Goal: Task Accomplishment & Management: Manage account settings

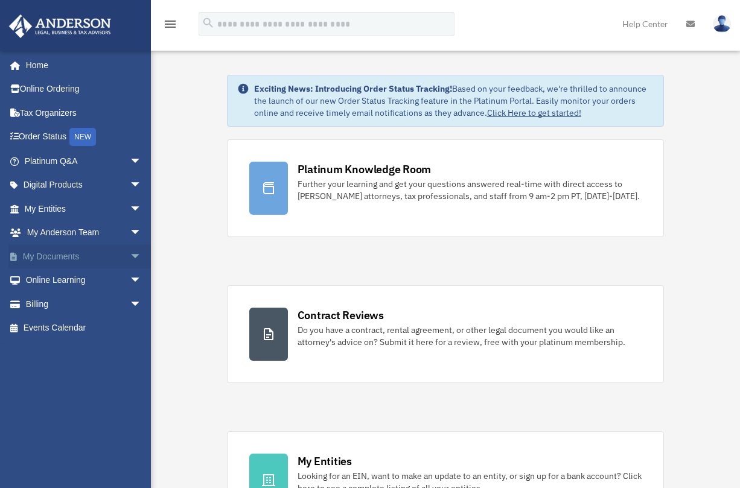
click at [60, 255] on link "My Documents arrow_drop_down" at bounding box center [84, 256] width 152 height 24
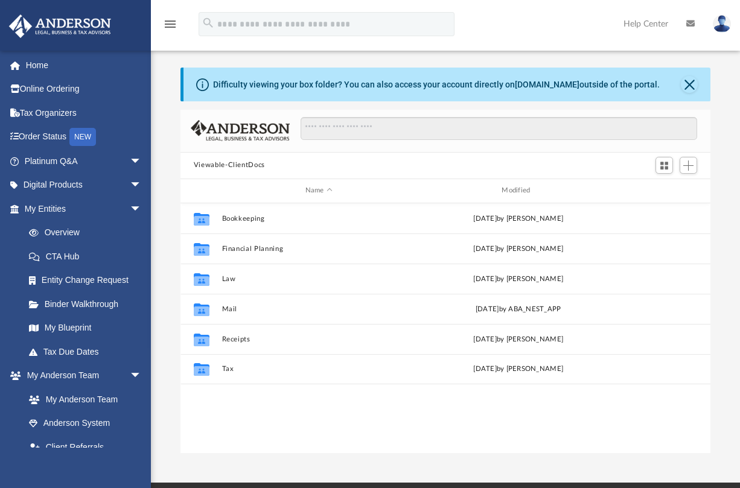
scroll to position [266, 522]
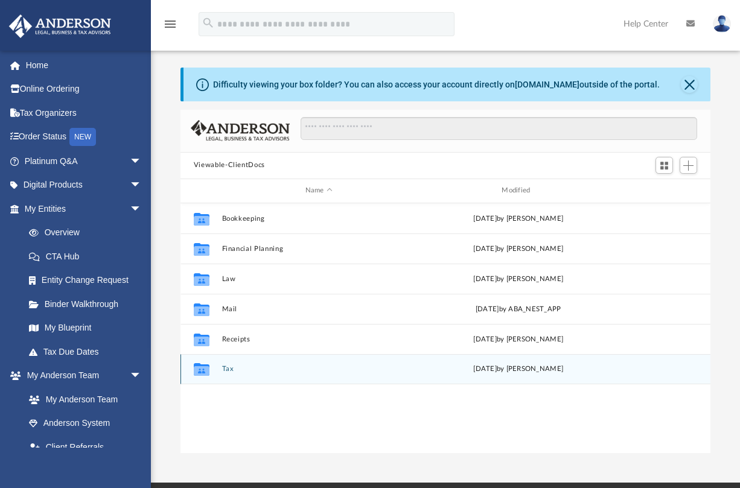
click at [223, 368] on button "Tax" at bounding box center [319, 369] width 194 height 8
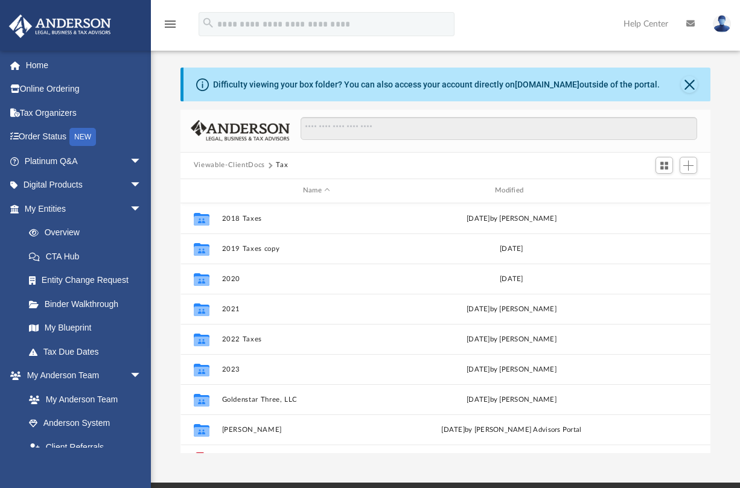
scroll to position [0, 0]
click at [688, 165] on span "Add" at bounding box center [688, 166] width 10 height 10
click at [666, 188] on li "Upload" at bounding box center [671, 189] width 39 height 13
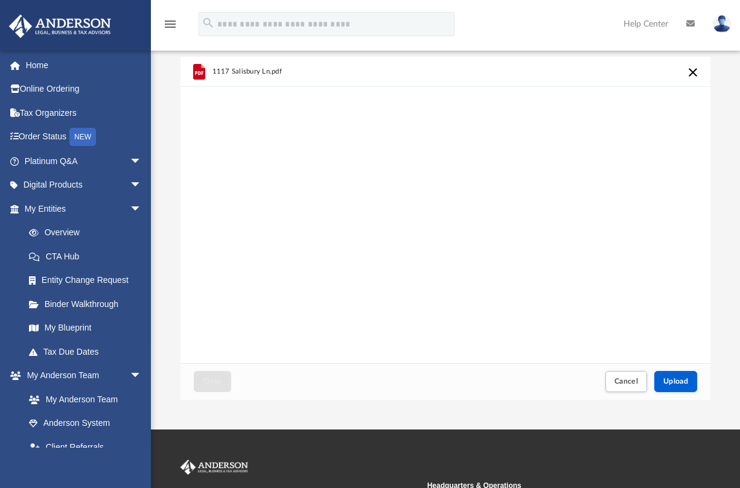
scroll to position [54, 0]
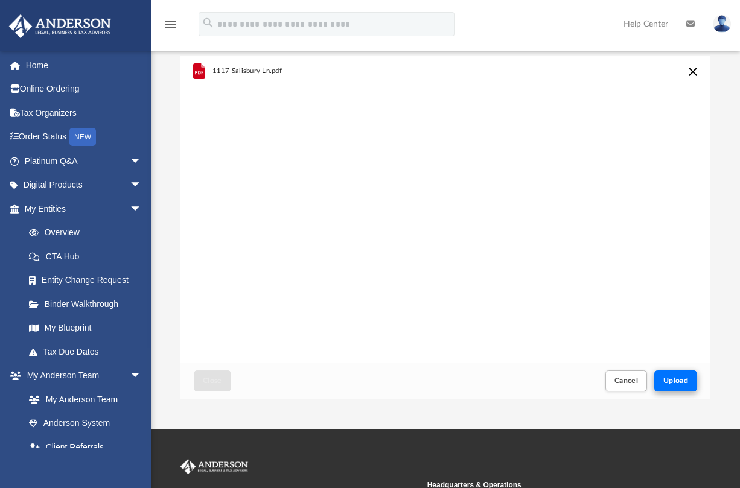
click at [678, 381] on span "Upload" at bounding box center [675, 380] width 25 height 7
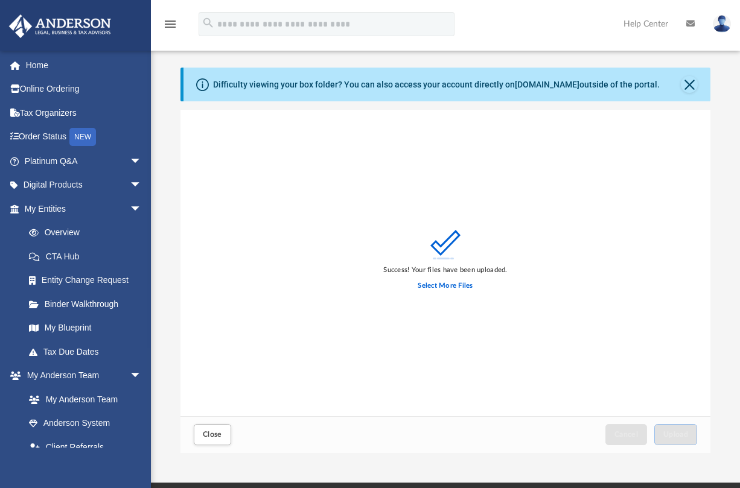
scroll to position [0, 0]
click at [209, 441] on button "Close" at bounding box center [212, 434] width 37 height 21
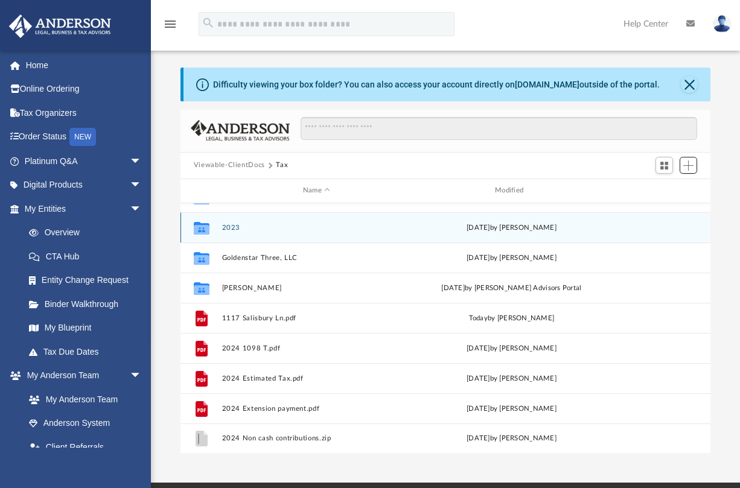
scroll to position [142, 0]
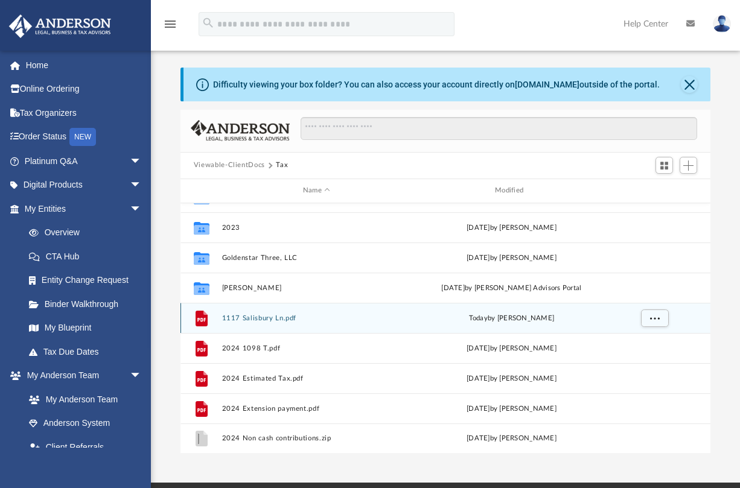
click at [249, 318] on button "1117 Salisbury Ln.pdf" at bounding box center [317, 318] width 190 height 8
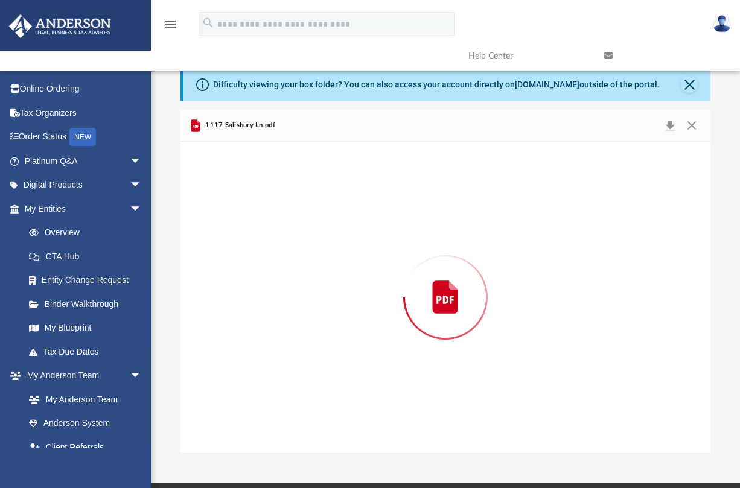
click at [249, 318] on div "Preview" at bounding box center [445, 297] width 530 height 311
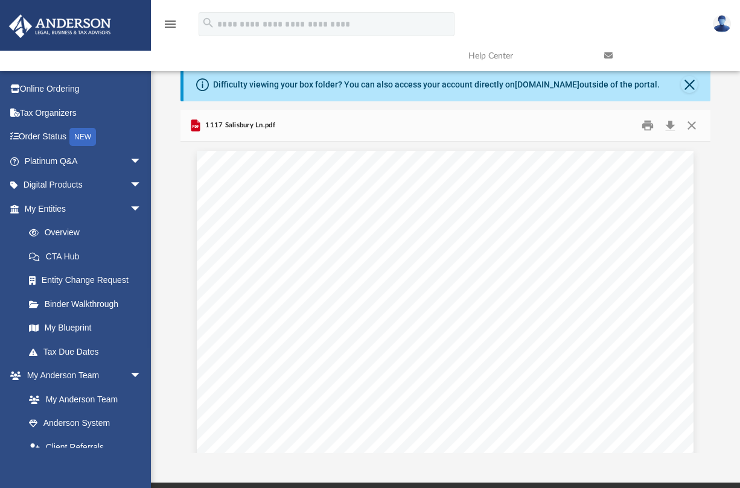
scroll to position [0, 0]
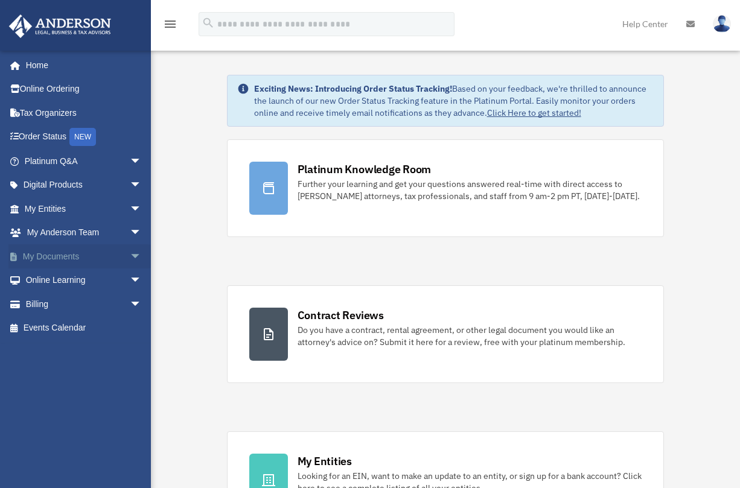
click at [59, 254] on link "My Documents arrow_drop_down" at bounding box center [84, 256] width 152 height 24
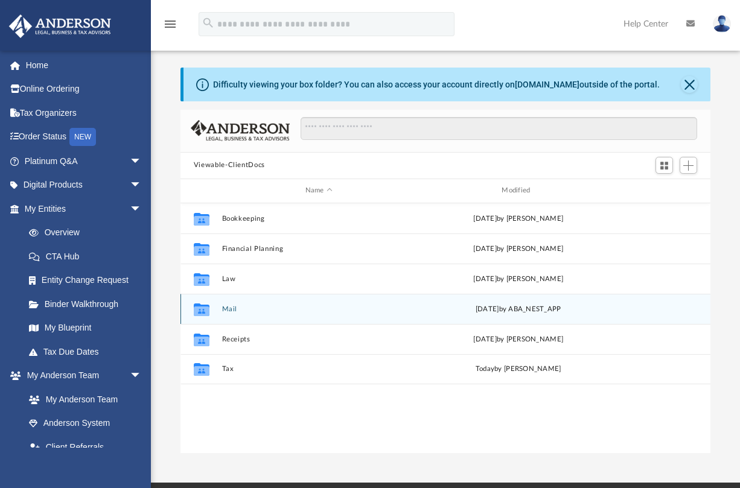
scroll to position [266, 522]
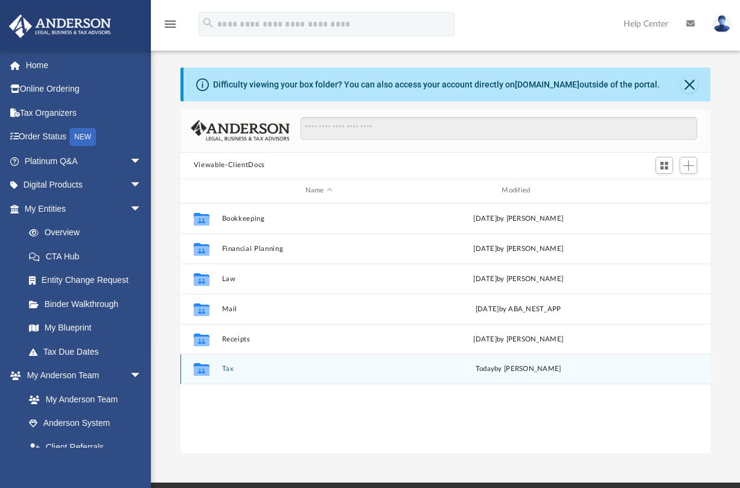
click at [230, 371] on button "Tax" at bounding box center [319, 369] width 194 height 8
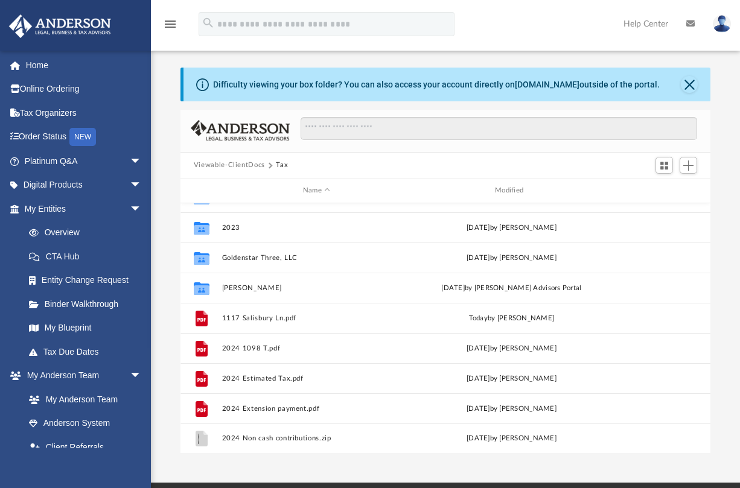
scroll to position [142, 0]
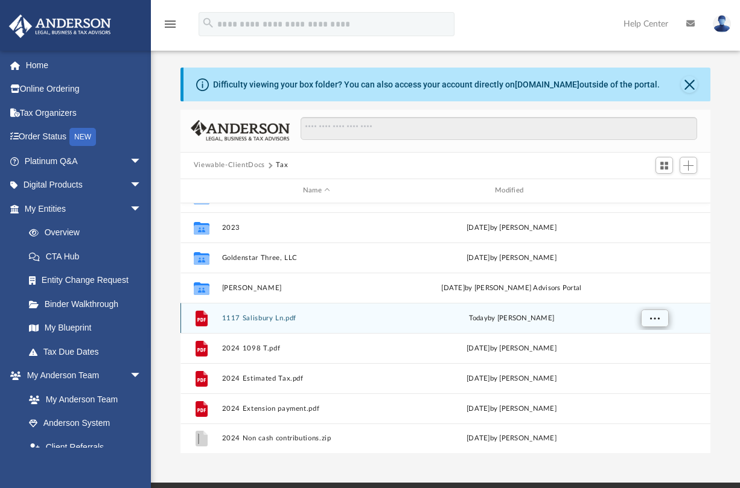
click at [656, 320] on span "More options" at bounding box center [655, 317] width 10 height 7
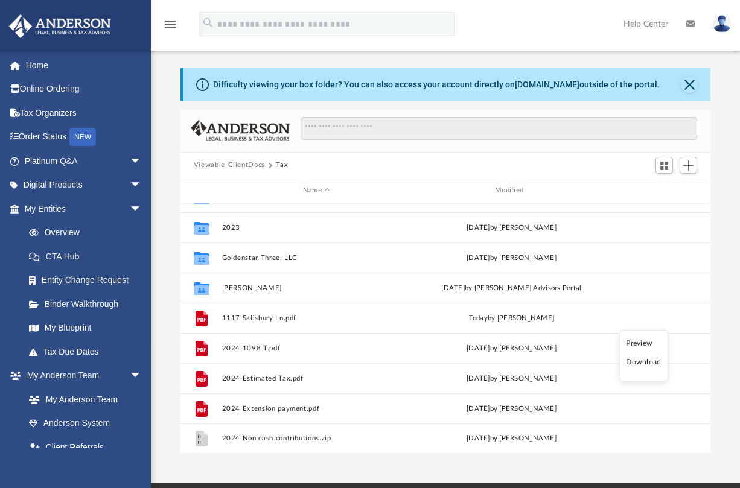
click at [165, 149] on div "Difficulty viewing your box folder? You can also access your account directly o…" at bounding box center [445, 261] width 589 height 386
